Goal: Use online tool/utility: Utilize a website feature to perform a specific function

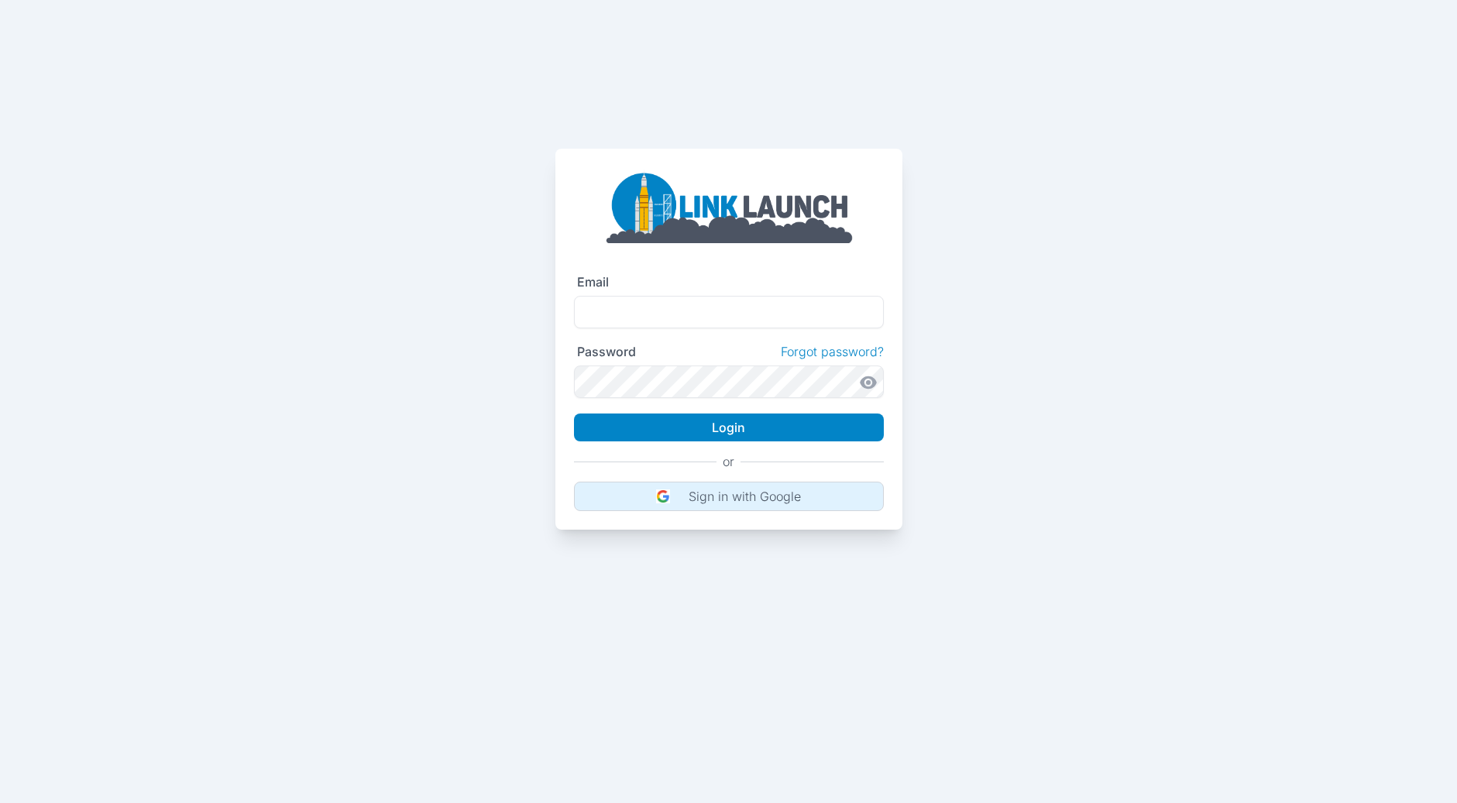
click at [738, 496] on p "Sign in with Google" at bounding box center [745, 496] width 112 height 15
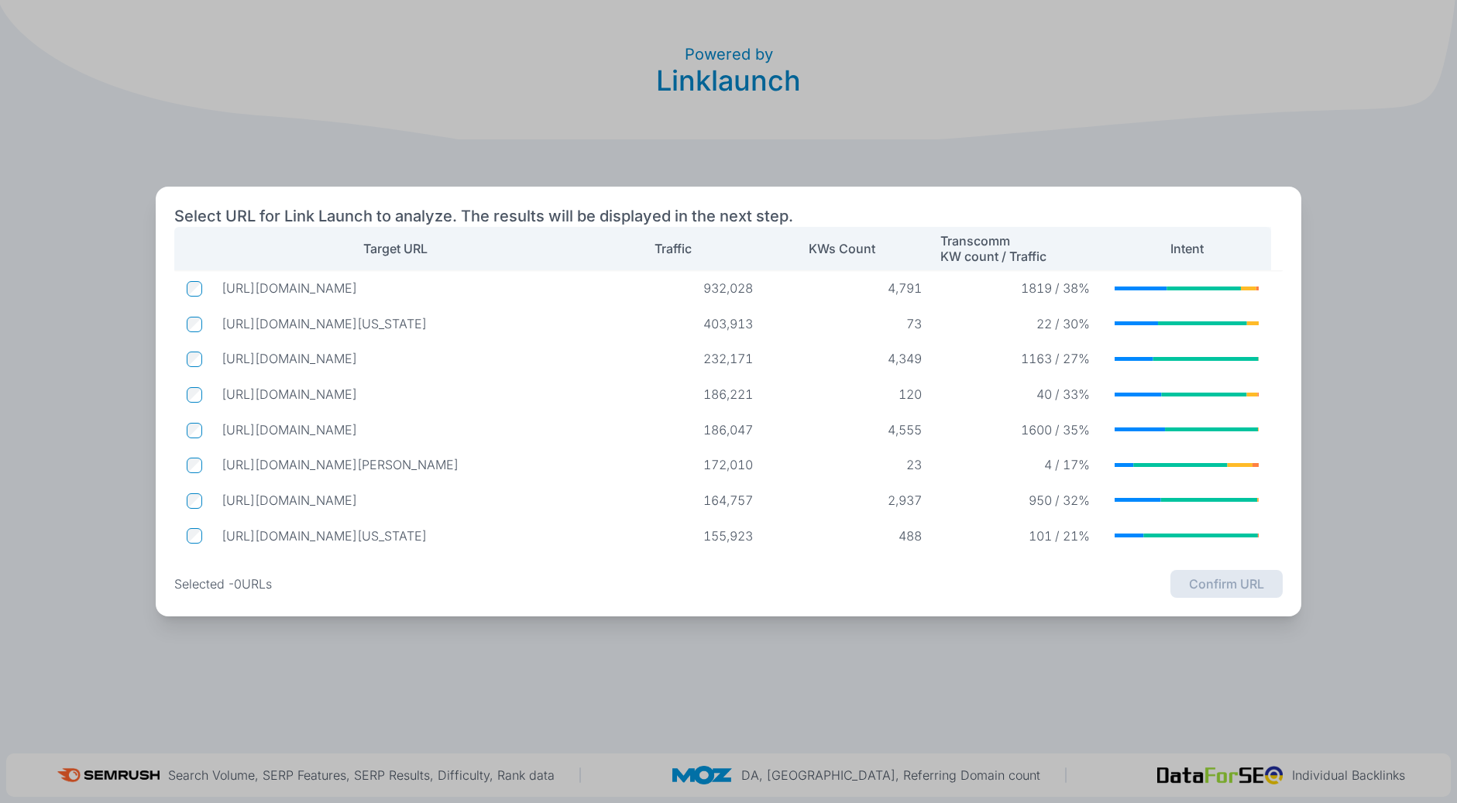
click at [312, 291] on p "[URL][DOMAIN_NAME]" at bounding box center [403, 287] width 363 height 15
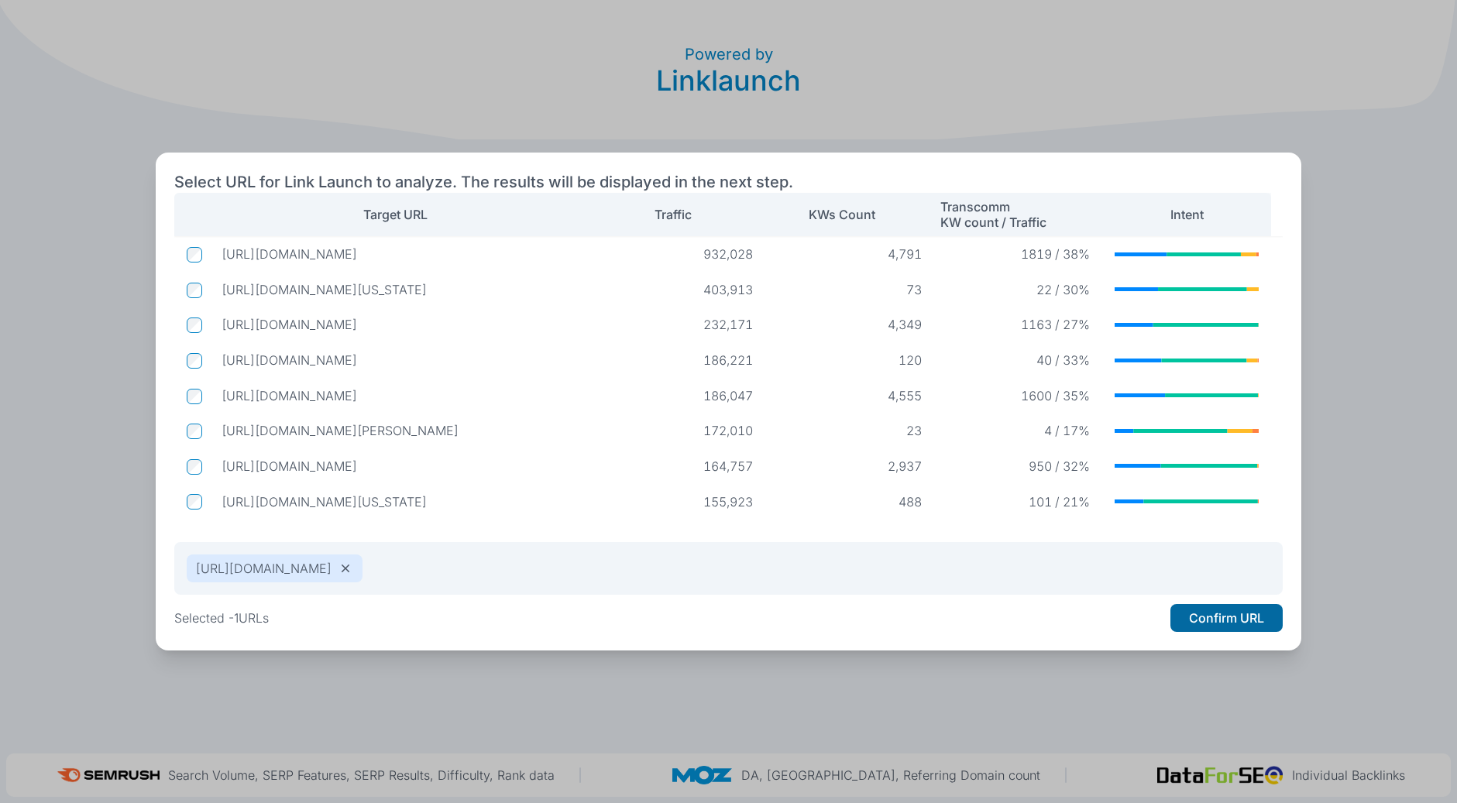
click at [1195, 620] on button "Confirm URL" at bounding box center [1227, 618] width 112 height 28
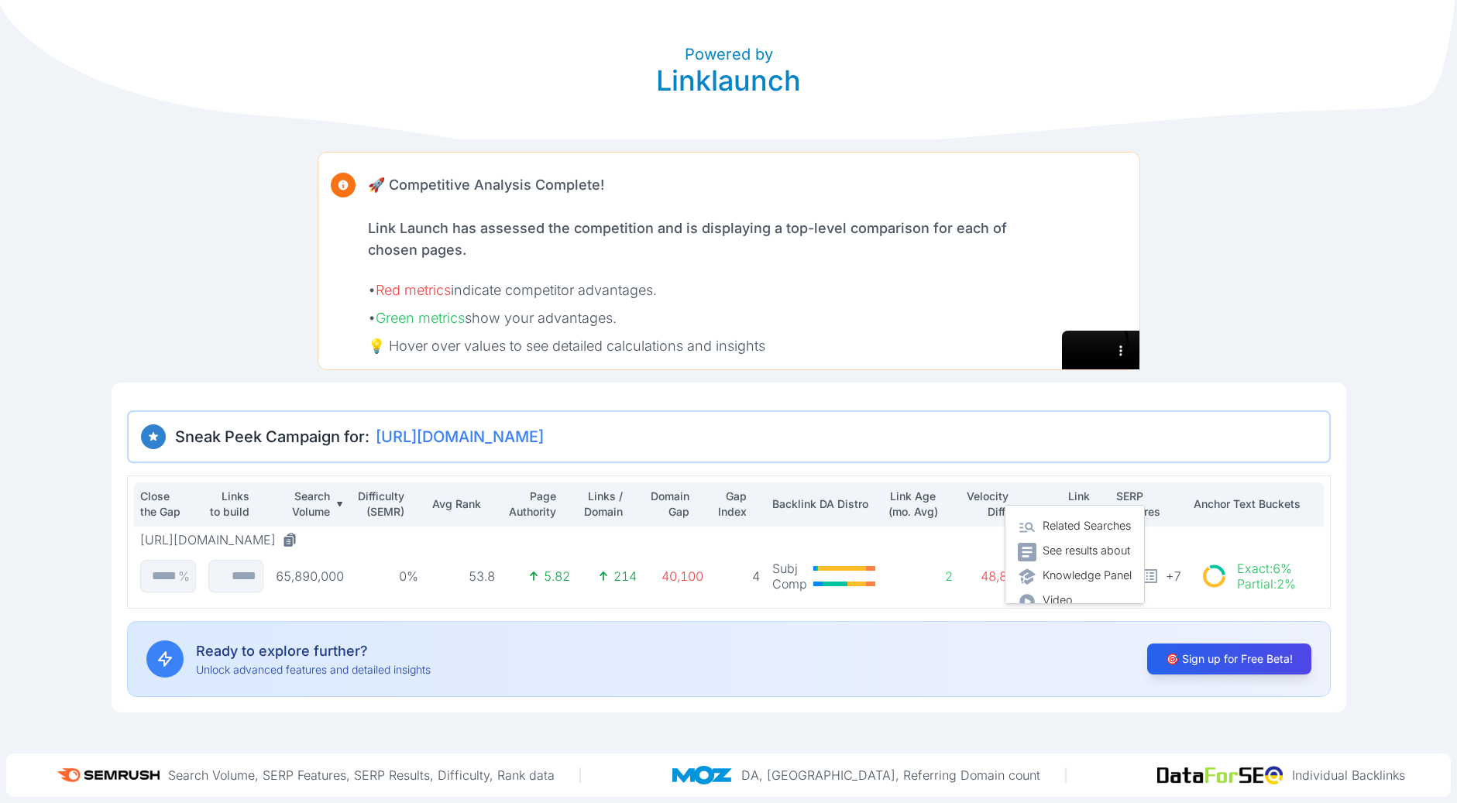
click at [1026, 548] on icon at bounding box center [1027, 552] width 19 height 19
click at [1402, 605] on div "Powered by Linklaunch 🚀 Competitive Analysis Complete! Link Launch has assessed…" at bounding box center [728, 356] width 1457 height 713
click at [449, 504] on p "Avg Rank" at bounding box center [456, 504] width 51 height 15
click at [492, 508] on div "Avg Rank" at bounding box center [463, 504] width 64 height 15
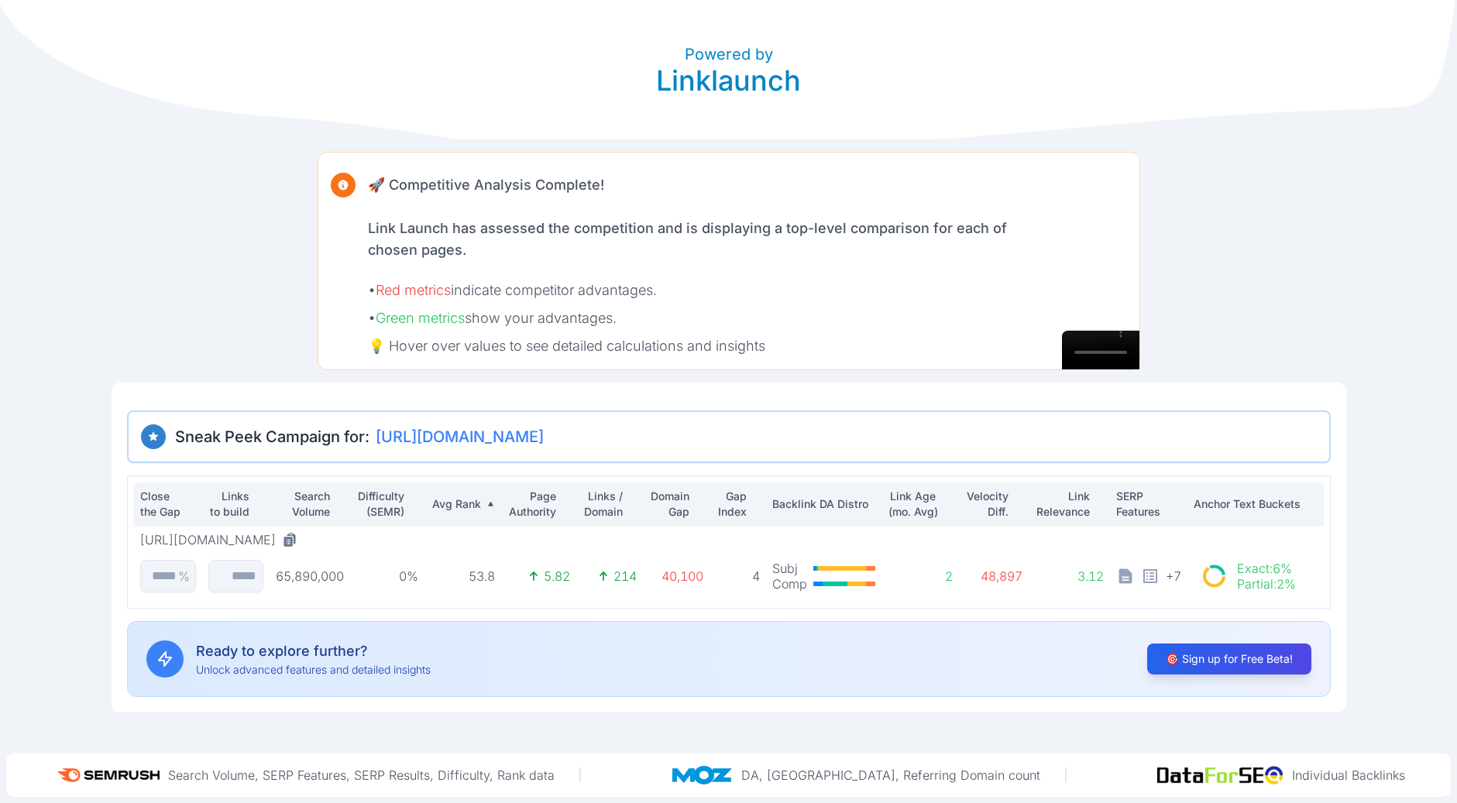
click at [491, 502] on icon at bounding box center [490, 503] width 7 height 7
